Goal: Transaction & Acquisition: Book appointment/travel/reservation

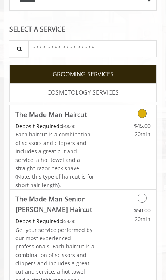
click at [140, 111] on icon "Grooming services" at bounding box center [141, 113] width 9 height 9
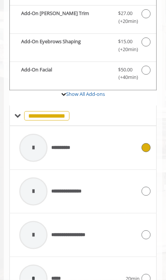
click at [145, 143] on icon at bounding box center [145, 147] width 9 height 9
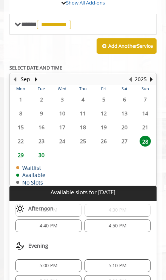
scroll to position [129, 0]
click at [69, 263] on span "5:00 PM" at bounding box center [48, 266] width 59 height 6
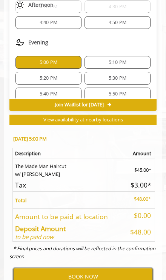
scroll to position [645, 0]
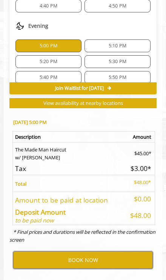
click at [118, 252] on button "BOOK NOW" at bounding box center [82, 260] width 139 height 17
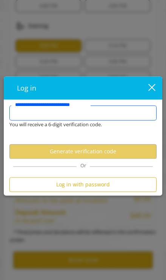
click at [139, 111] on input "**********" at bounding box center [82, 112] width 147 height 15
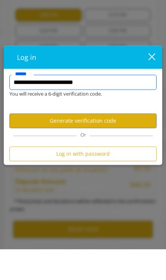
type input "**********"
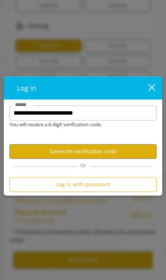
scroll to position [0, 0]
click at [146, 151] on button "Generate verification code" at bounding box center [82, 151] width 147 height 15
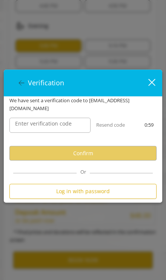
click at [68, 124] on label "Enter verification code" at bounding box center [43, 124] width 64 height 8
click at [68, 124] on input "Enter verification code" at bounding box center [49, 125] width 81 height 15
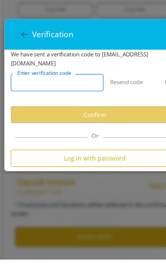
click at [63, 118] on input "Enter verification code" at bounding box center [49, 125] width 81 height 15
paste input "******"
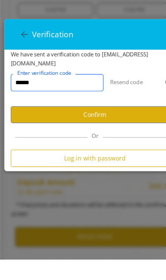
type input "******"
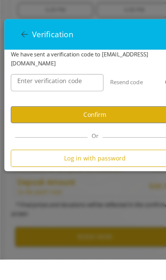
click at [128, 146] on button "Confirm" at bounding box center [82, 153] width 147 height 15
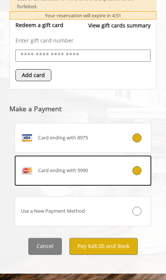
click at [140, 166] on div at bounding box center [139, 170] width 23 height 9
click at [115, 251] on button "Pay $48.00 and Book" at bounding box center [103, 246] width 68 height 17
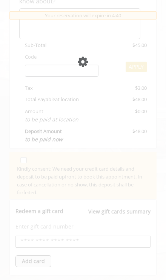
scroll to position [267, 0]
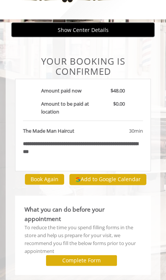
scroll to position [39, 0]
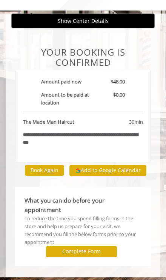
click at [134, 172] on button "Add to Google Calendar" at bounding box center [107, 170] width 77 height 11
